Goal: Navigation & Orientation: Find specific page/section

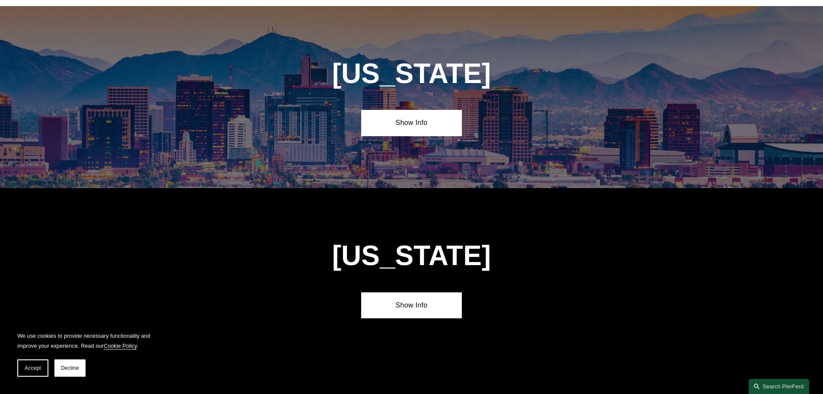
scroll to position [436, 0]
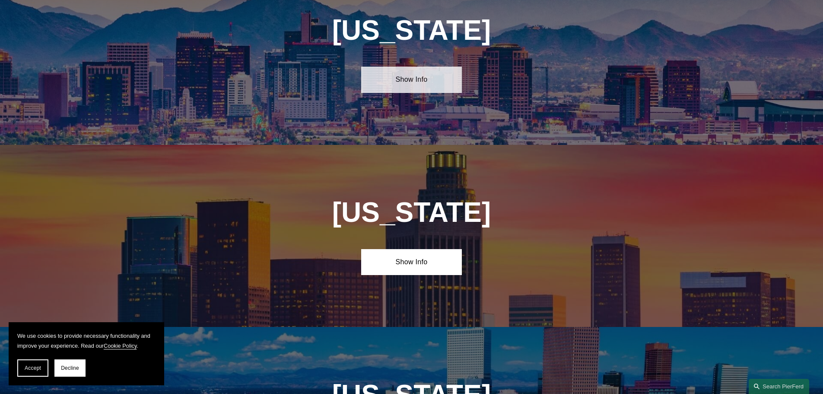
click at [421, 75] on link "Show Info" at bounding box center [411, 80] width 101 height 26
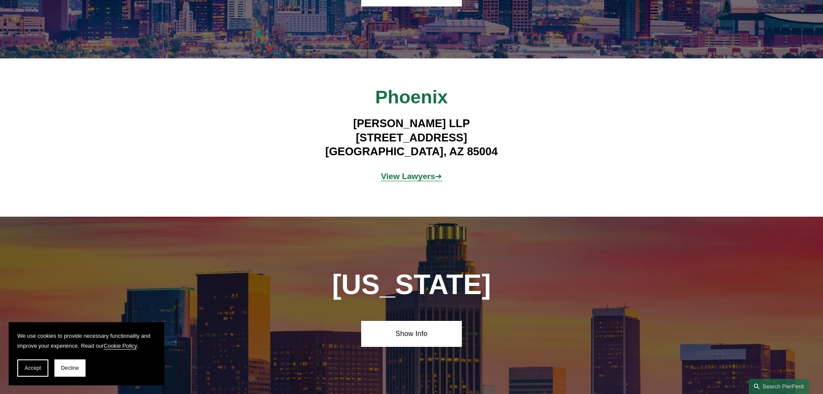
scroll to position [566, 0]
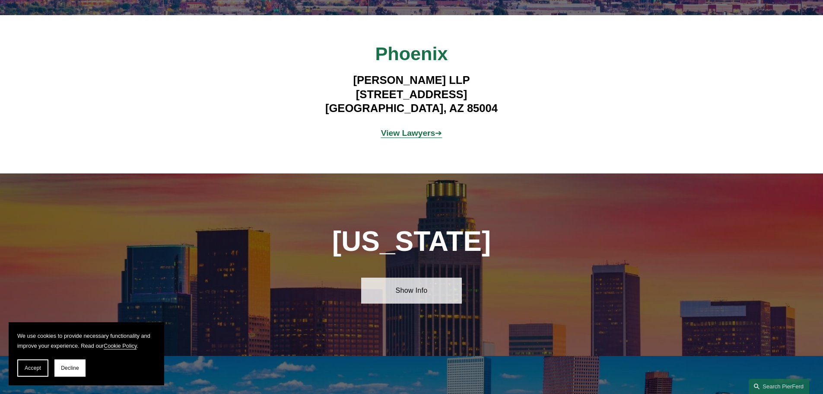
click at [414, 277] on link "Show Info" at bounding box center [411, 290] width 101 height 26
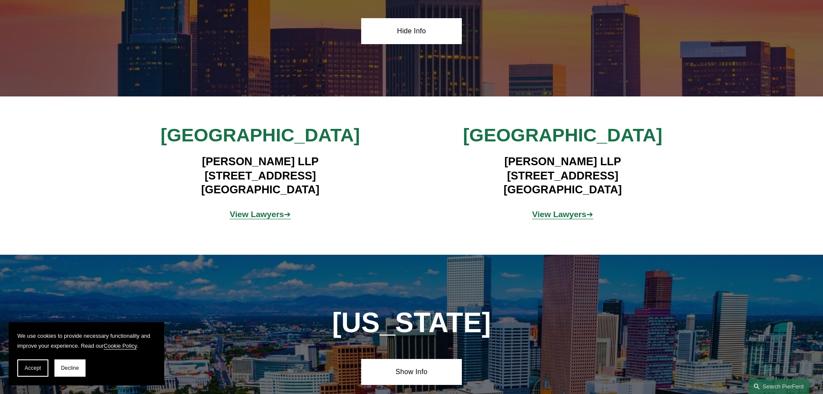
scroll to position [912, 0]
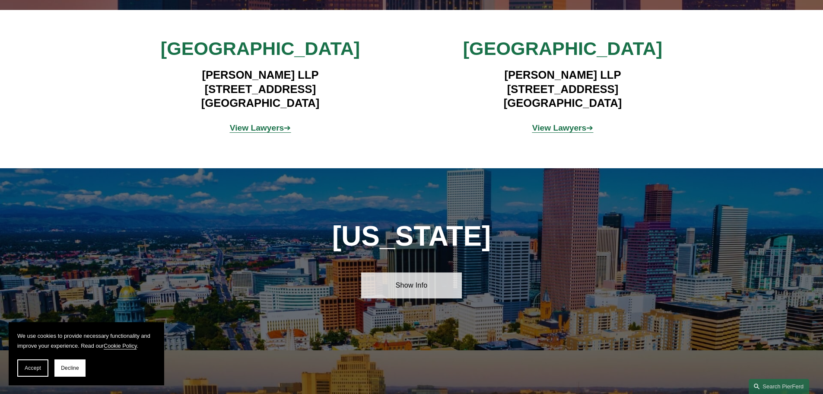
click at [415, 279] on link "Show Info" at bounding box center [411, 285] width 101 height 26
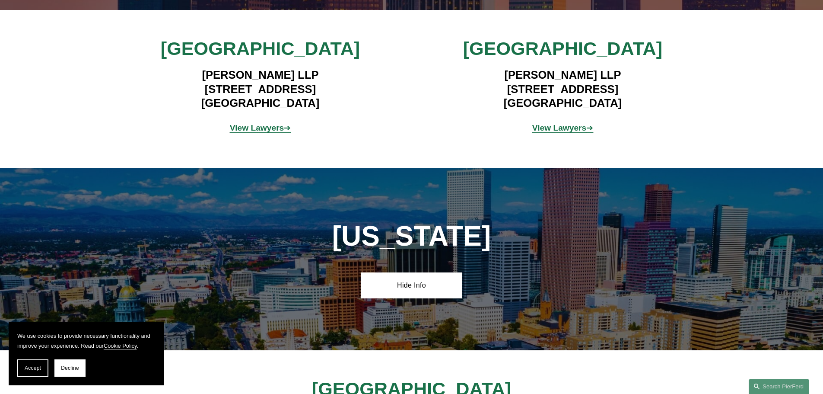
click at [36, 367] on span "Accept" at bounding box center [33, 368] width 16 height 6
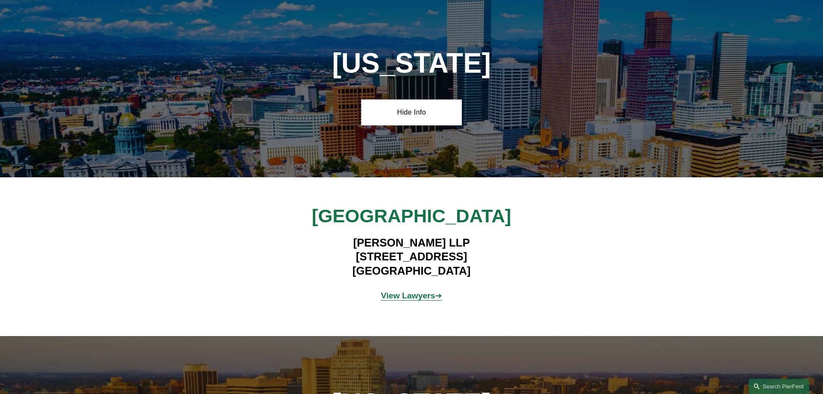
scroll to position [1171, 0]
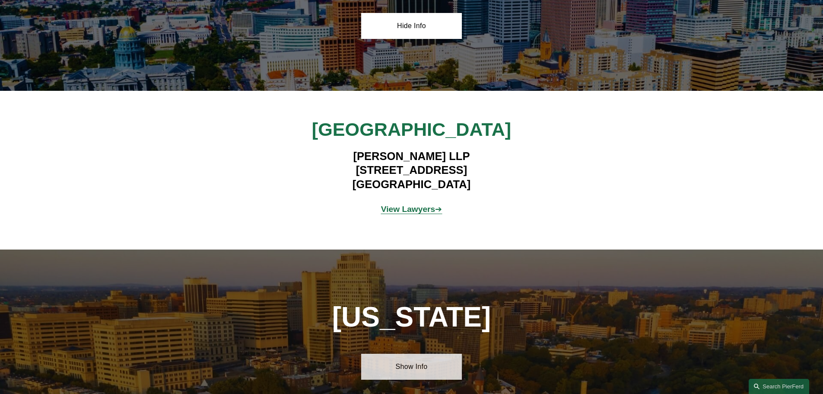
click at [422, 357] on link "Show Info" at bounding box center [411, 366] width 101 height 26
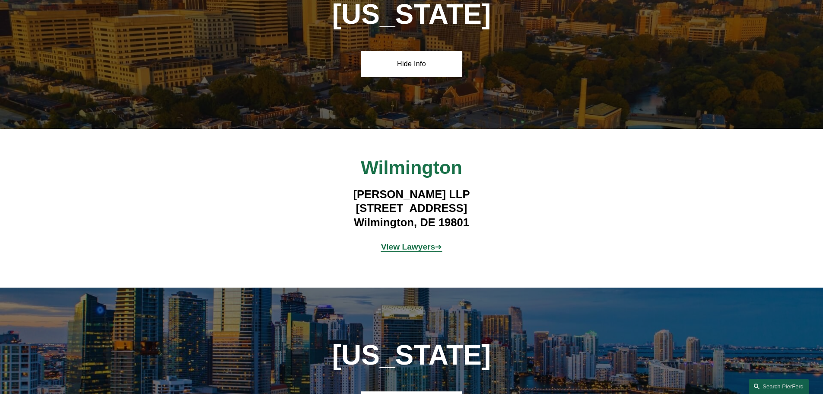
scroll to position [1646, 0]
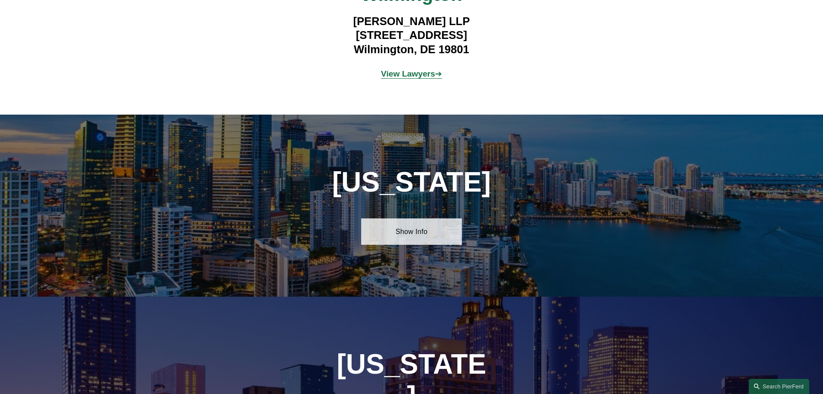
click at [416, 218] on link "Show Info" at bounding box center [411, 231] width 101 height 26
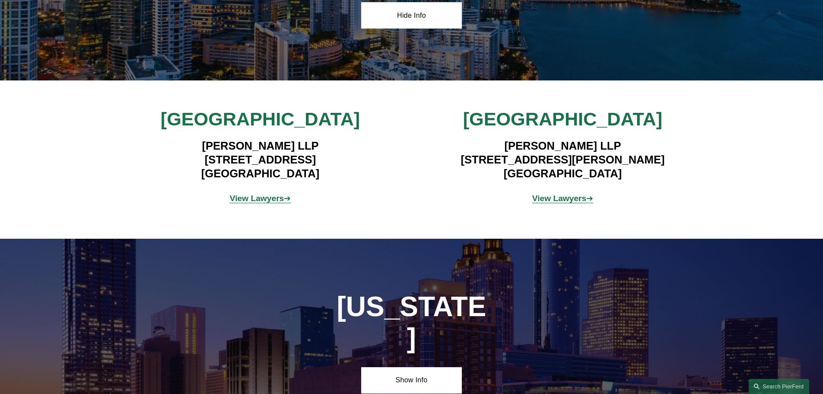
scroll to position [1906, 0]
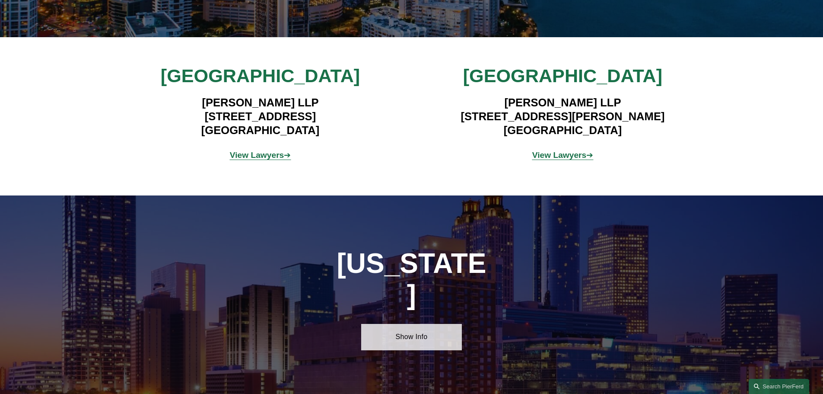
click at [415, 324] on link "Show Info" at bounding box center [411, 337] width 101 height 26
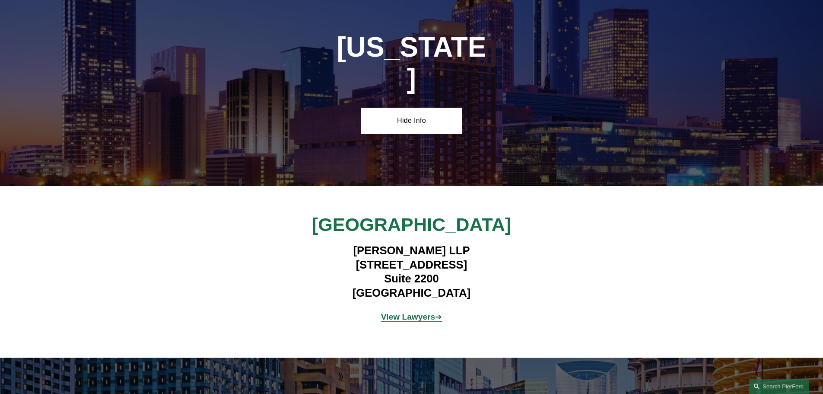
scroll to position [2251, 0]
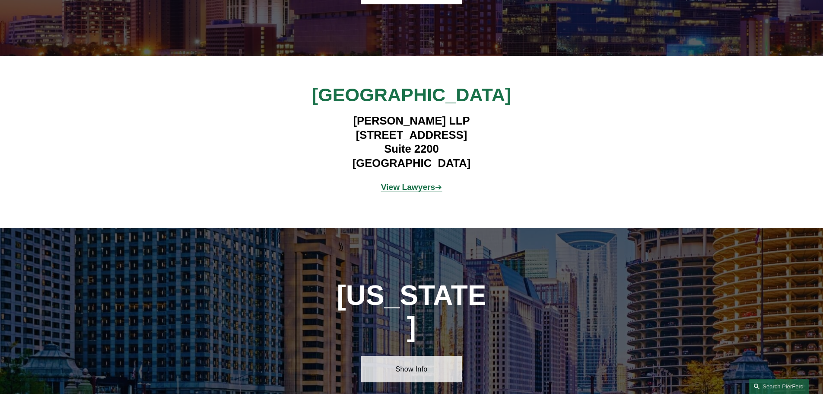
click at [414, 356] on link "Show Info" at bounding box center [411, 369] width 101 height 26
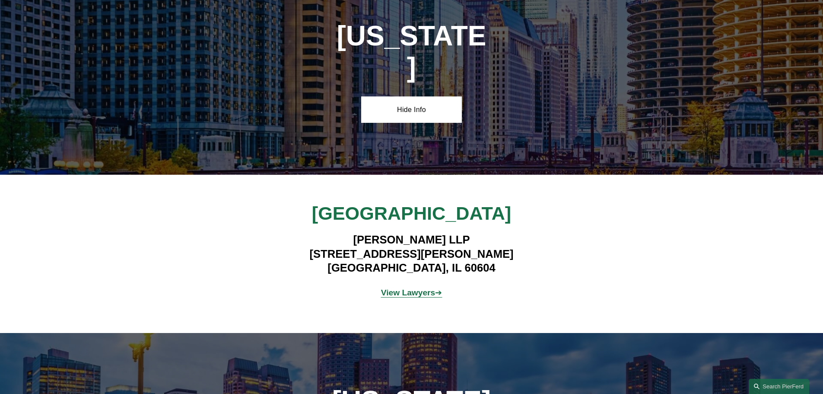
scroll to position [2640, 0]
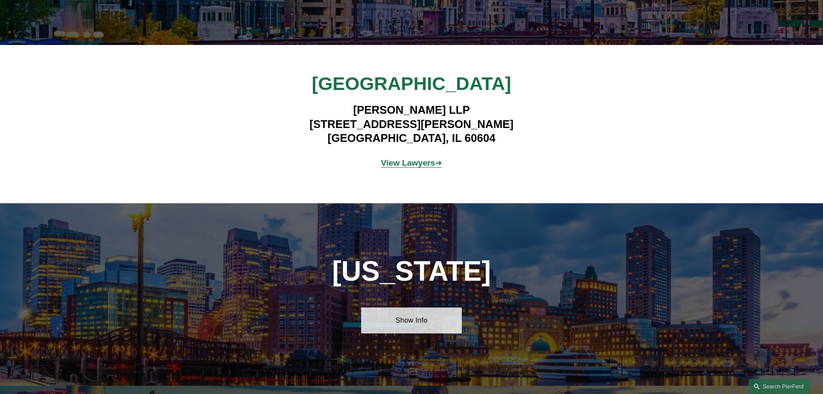
click at [423, 307] on link "Show Info" at bounding box center [411, 320] width 101 height 26
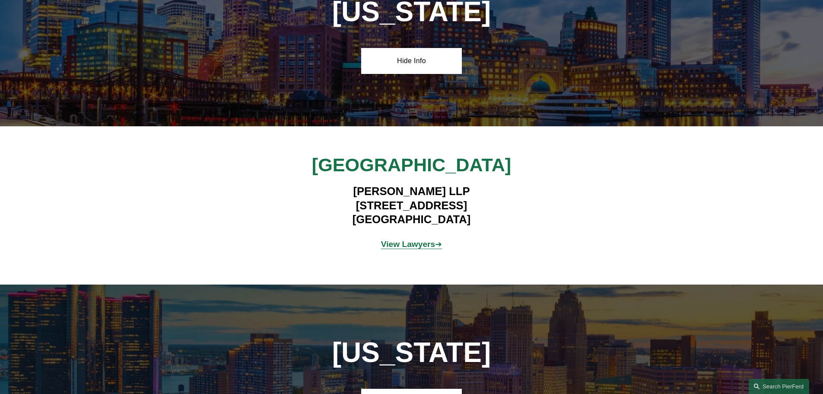
scroll to position [2943, 0]
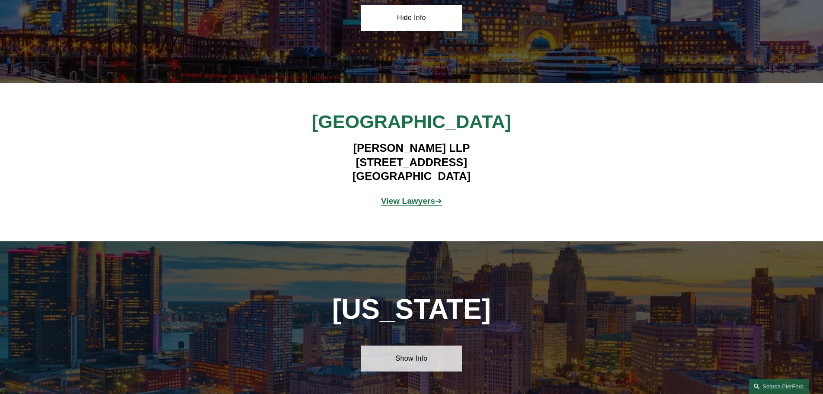
click at [414, 345] on link "Show Info" at bounding box center [411, 358] width 101 height 26
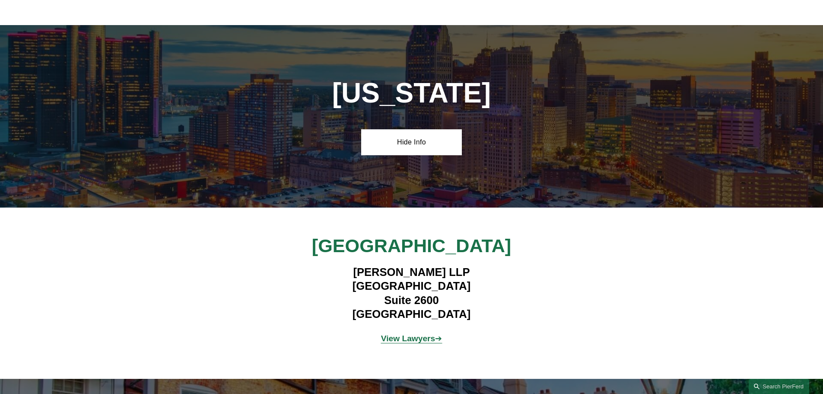
scroll to position [3245, 0]
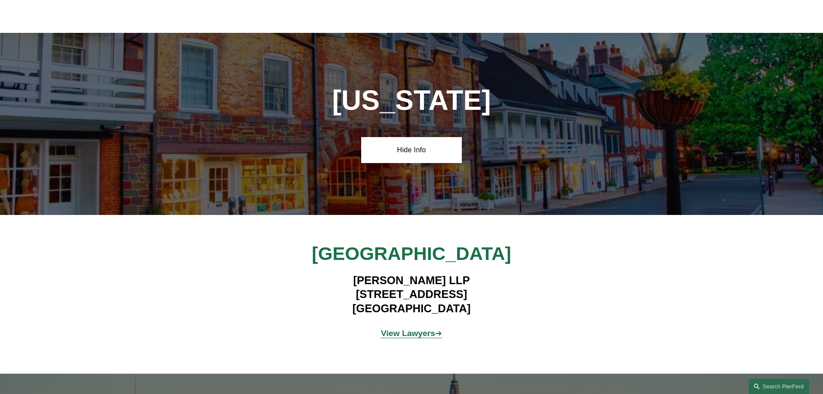
scroll to position [3720, 0]
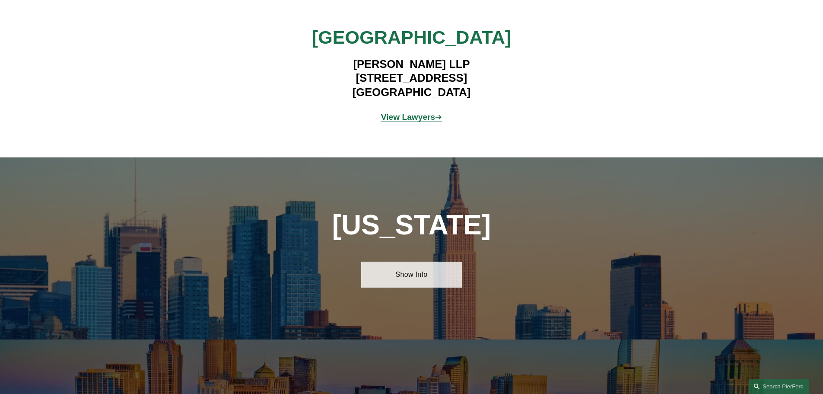
click at [413, 261] on link "Show Info" at bounding box center [411, 274] width 101 height 26
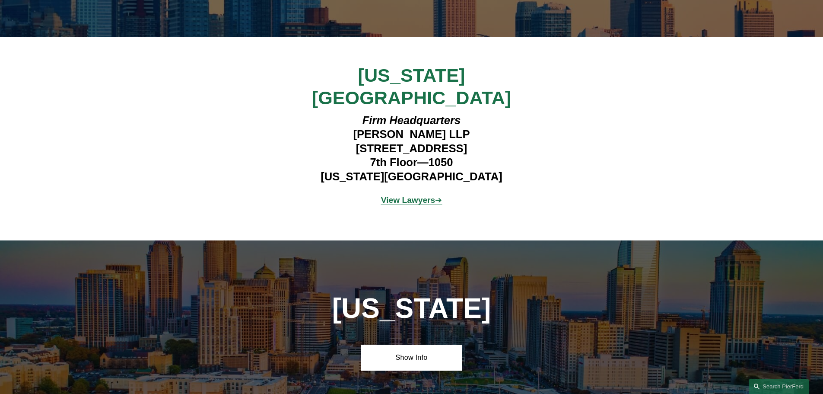
scroll to position [4066, 0]
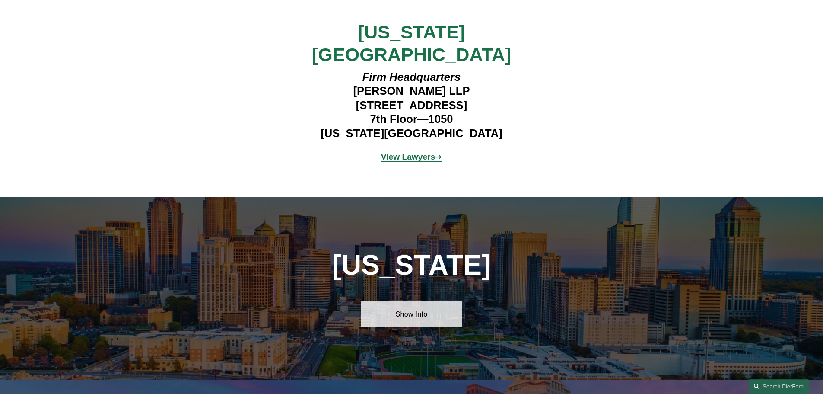
click at [419, 301] on link "Show Info" at bounding box center [411, 314] width 101 height 26
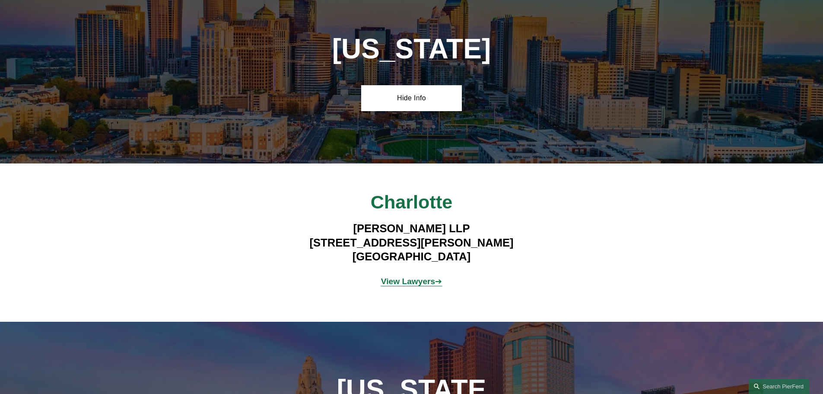
scroll to position [4369, 0]
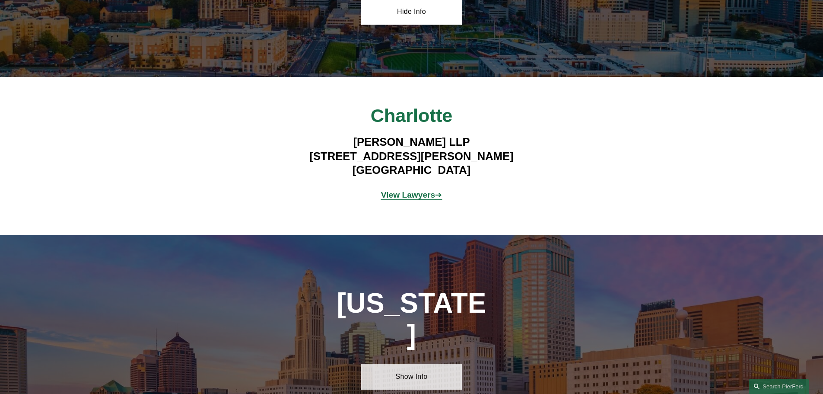
click at [417, 363] on link "Show Info" at bounding box center [411, 376] width 101 height 26
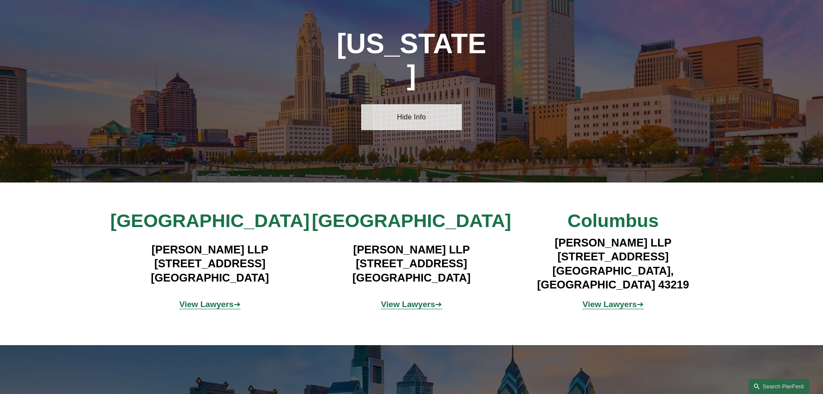
scroll to position [4671, 0]
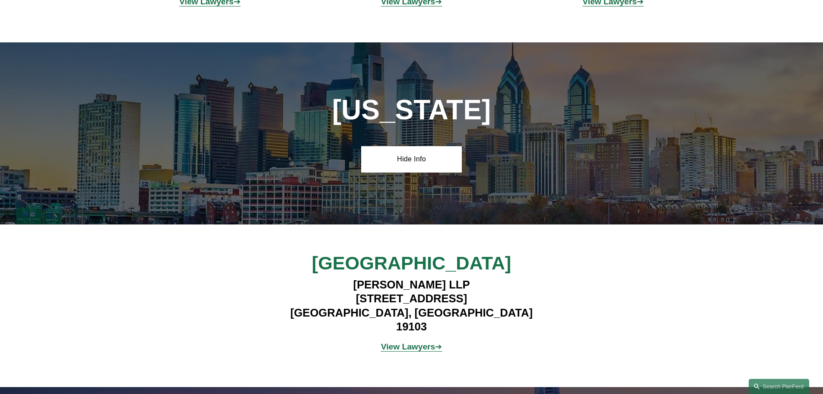
scroll to position [5060, 0]
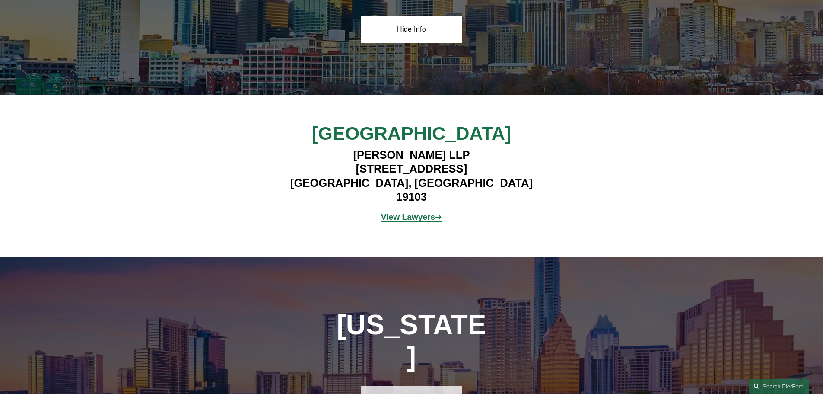
click at [419, 385] on link "Show Info" at bounding box center [411, 398] width 101 height 26
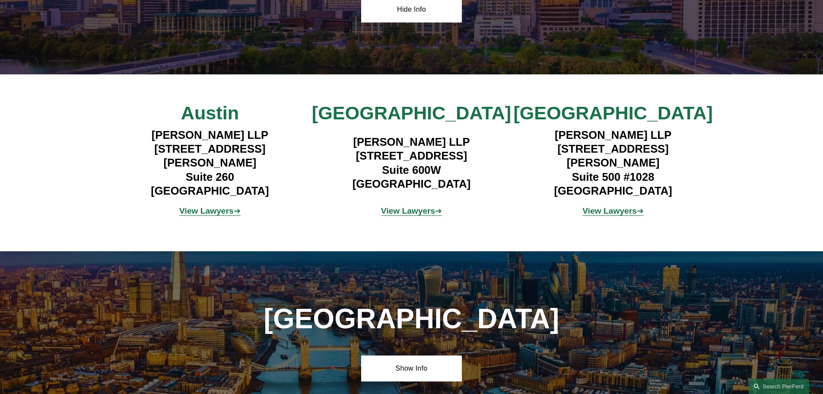
scroll to position [5492, 0]
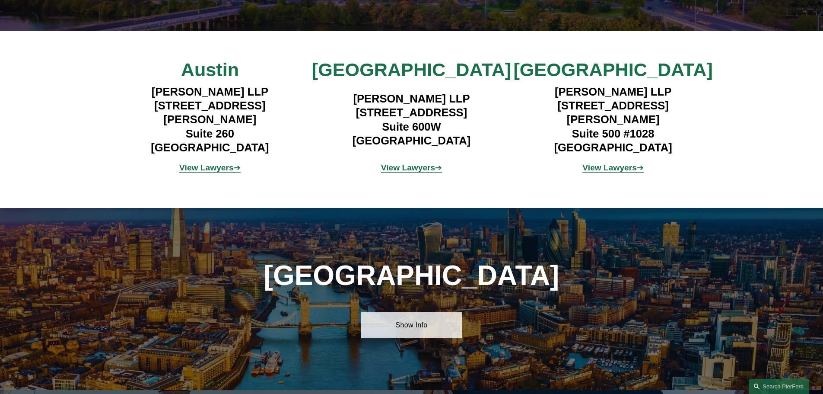
click at [411, 312] on link "Show Info" at bounding box center [411, 325] width 101 height 26
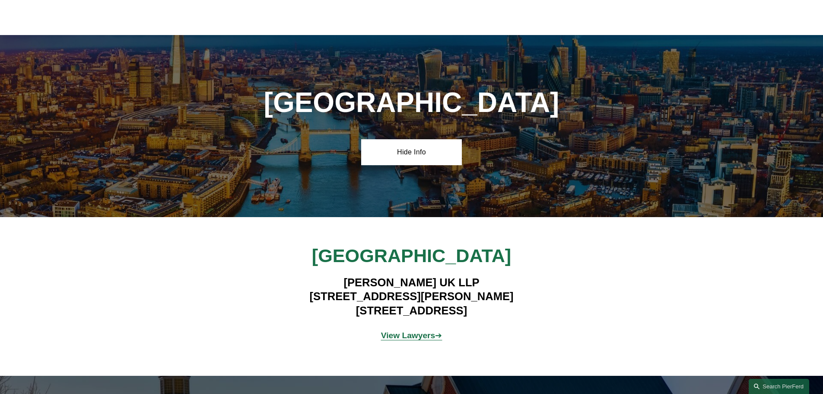
scroll to position [5751, 0]
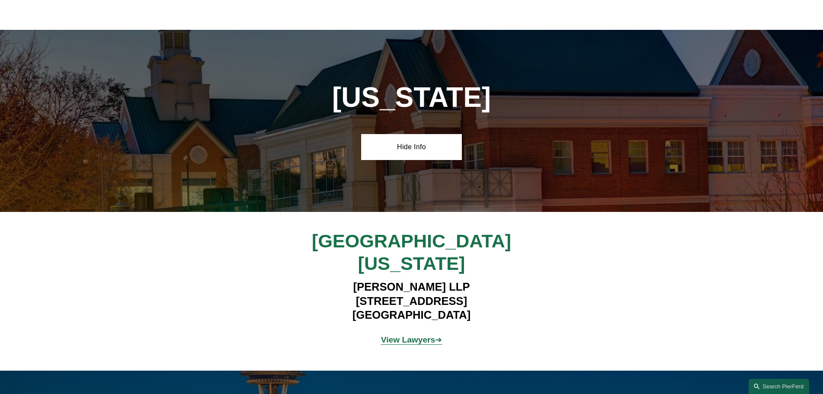
scroll to position [6140, 0]
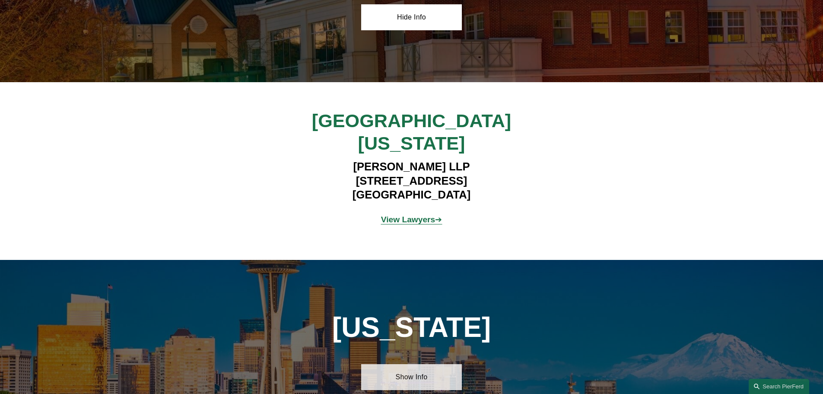
click at [430, 364] on link "Show Info" at bounding box center [411, 377] width 101 height 26
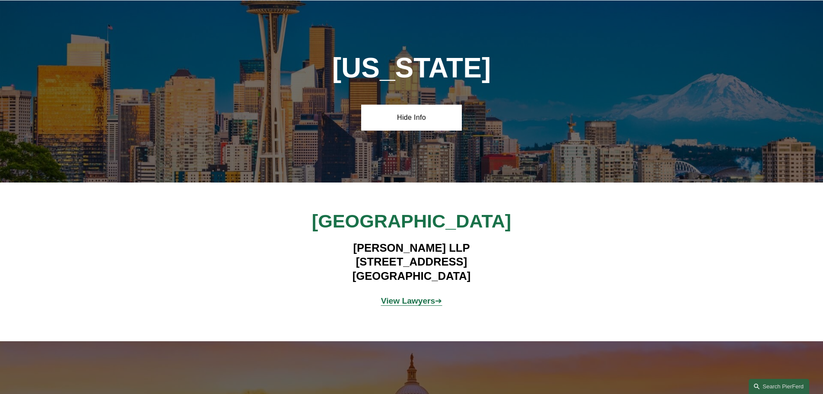
scroll to position [6529, 0]
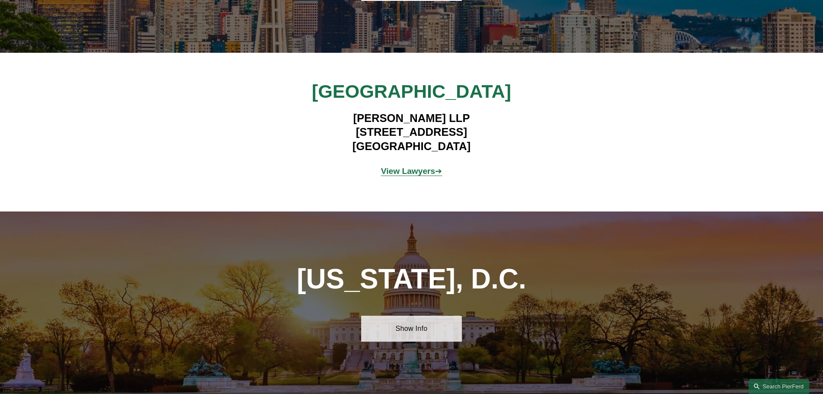
click at [417, 315] on link "Show Info" at bounding box center [411, 328] width 101 height 26
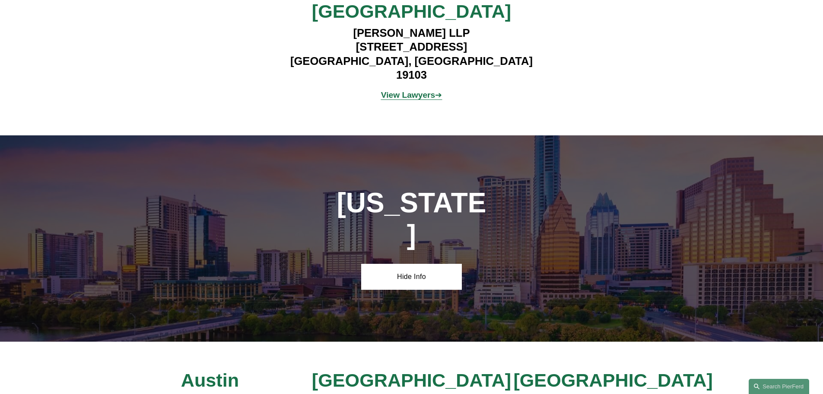
scroll to position [5225, 0]
